Goal: Task Accomplishment & Management: Use online tool/utility

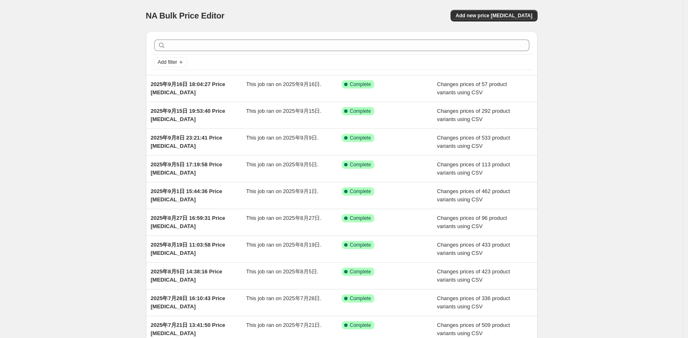
click at [95, 162] on div "NA Bulk Price Editor. This page is ready NA Bulk Price Editor Add new price cha…" at bounding box center [341, 212] width 683 height 424
click at [95, 165] on div "NA Bulk Price Editor. This page is ready NA Bulk Price Editor Add new price cha…" at bounding box center [341, 212] width 683 height 424
click at [506, 14] on span "Add new price change job" at bounding box center [493, 15] width 77 height 7
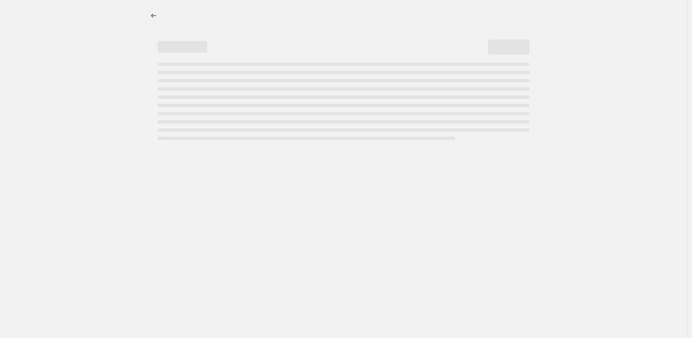
select select "percentage"
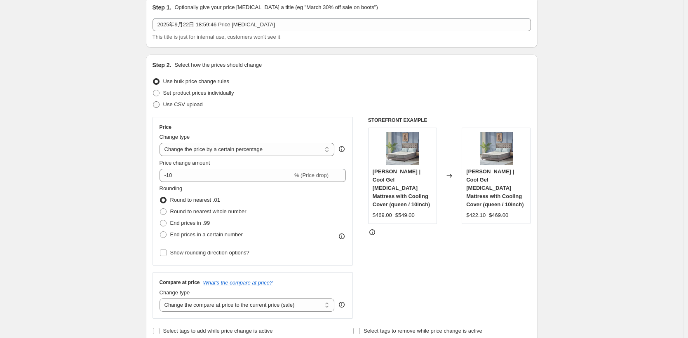
click at [176, 109] on label "Use CSV upload" at bounding box center [177, 105] width 50 height 12
click at [153, 102] on input "Use CSV upload" at bounding box center [153, 101] width 0 height 0
radio input "true"
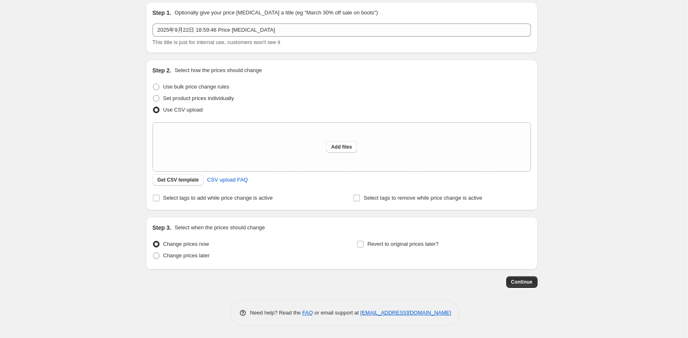
scroll to position [29, 0]
click at [192, 183] on button "Get CSV template" at bounding box center [177, 180] width 51 height 12
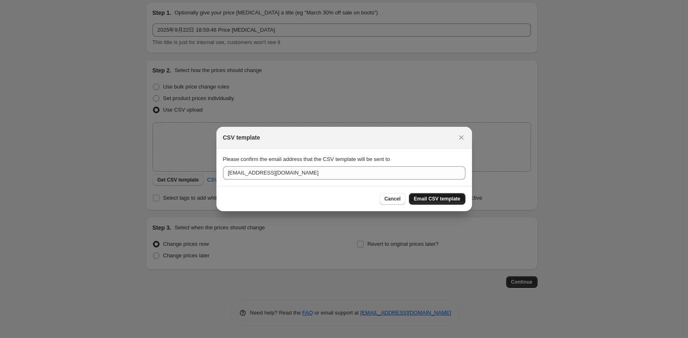
click at [458, 201] on span "Email CSV template" at bounding box center [437, 199] width 47 height 7
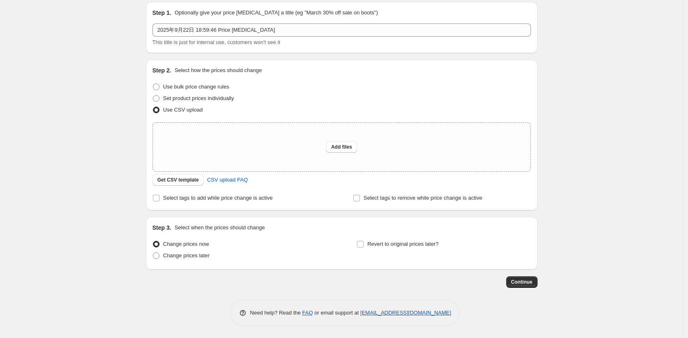
click at [616, 53] on div "Create new price change job. This page is ready Create new price change job Dra…" at bounding box center [341, 154] width 683 height 367
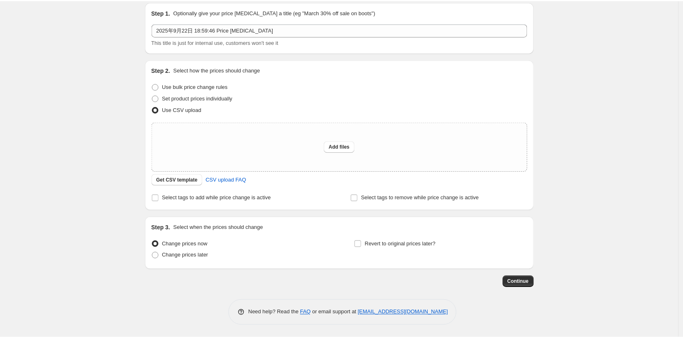
scroll to position [0, 0]
